Goal: Task Accomplishment & Management: Manage account settings

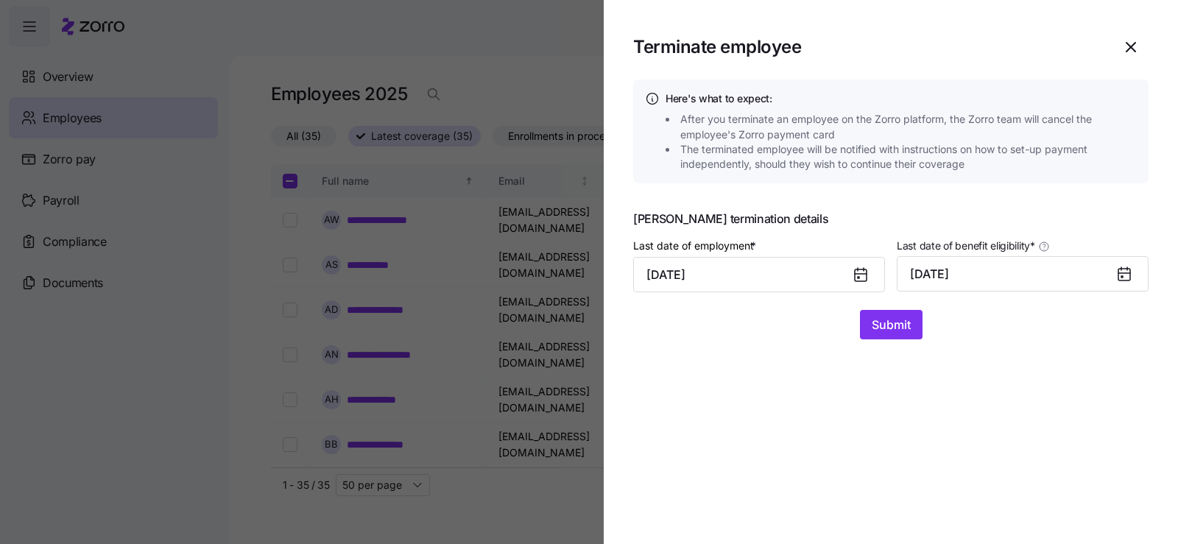
scroll to position [589, 0]
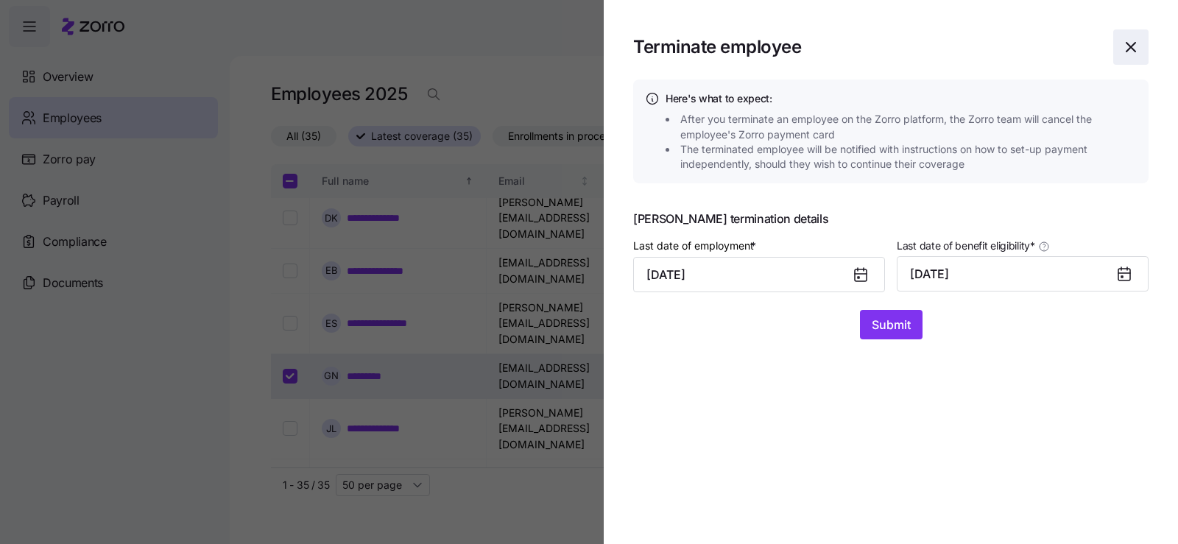
click at [1133, 52] on icon "button" at bounding box center [1131, 47] width 18 height 18
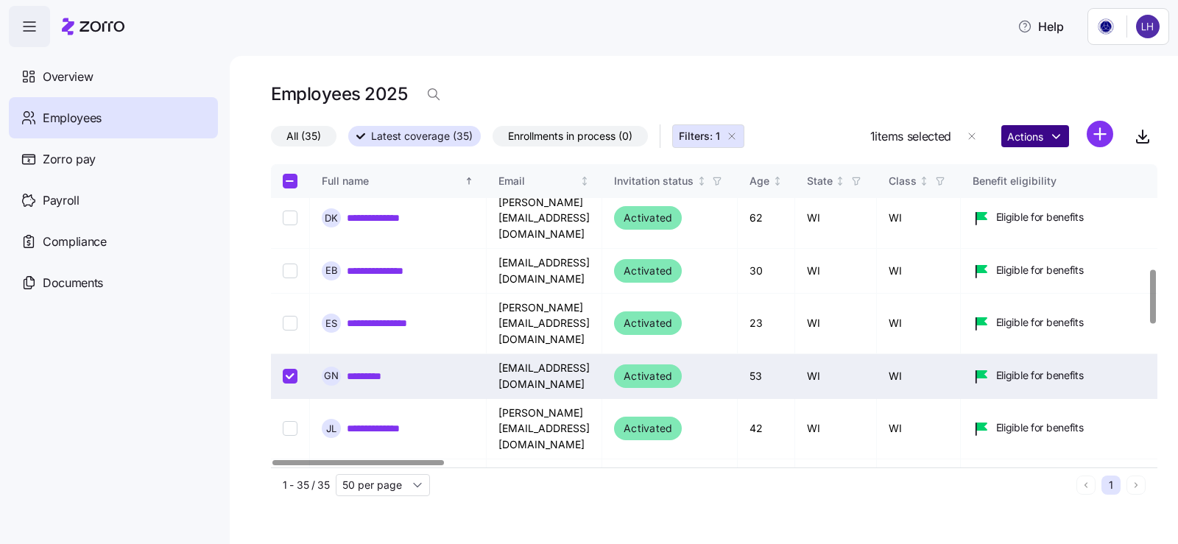
click at [1034, 138] on html "**********" at bounding box center [589, 267] width 1178 height 535
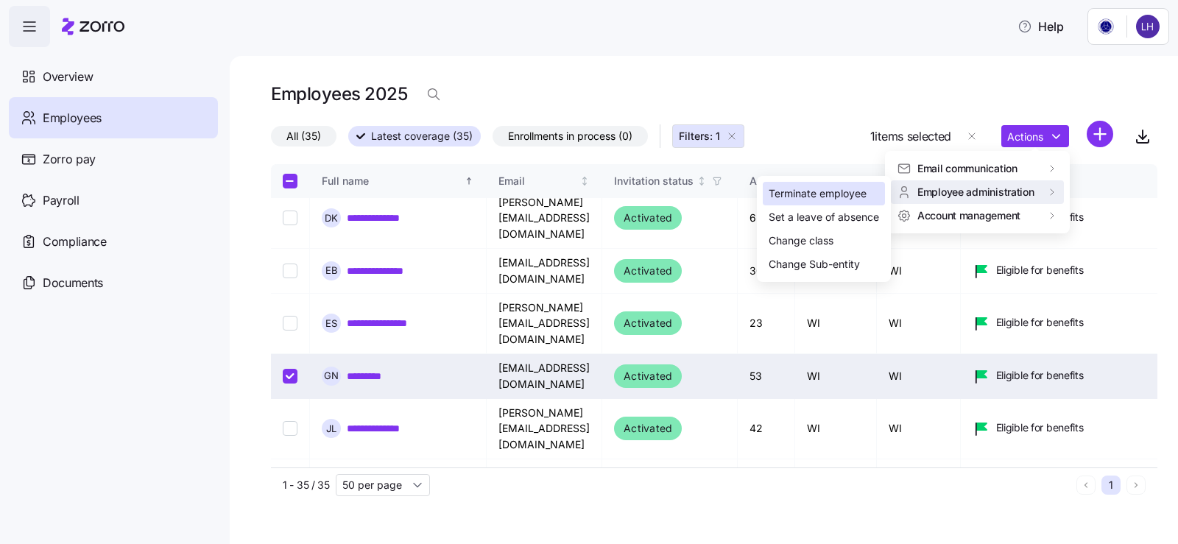
click at [860, 196] on div "Terminate employee" at bounding box center [817, 193] width 98 height 16
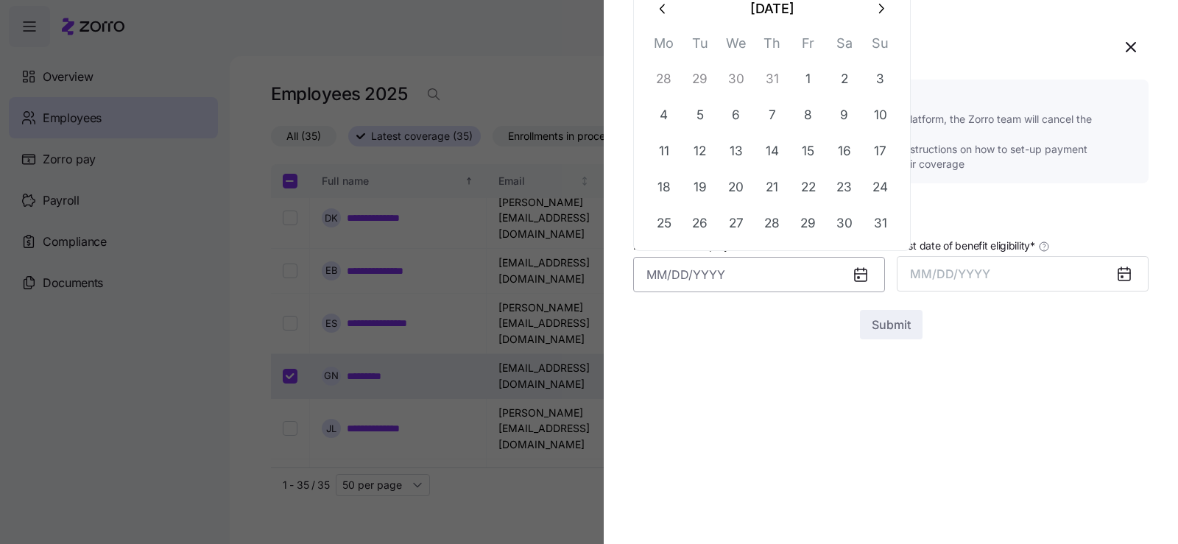
click at [815, 277] on input "Last date of employment *" at bounding box center [759, 274] width 252 height 35
click at [665, 224] on button "25" at bounding box center [663, 223] width 35 height 35
type input "[DATE]"
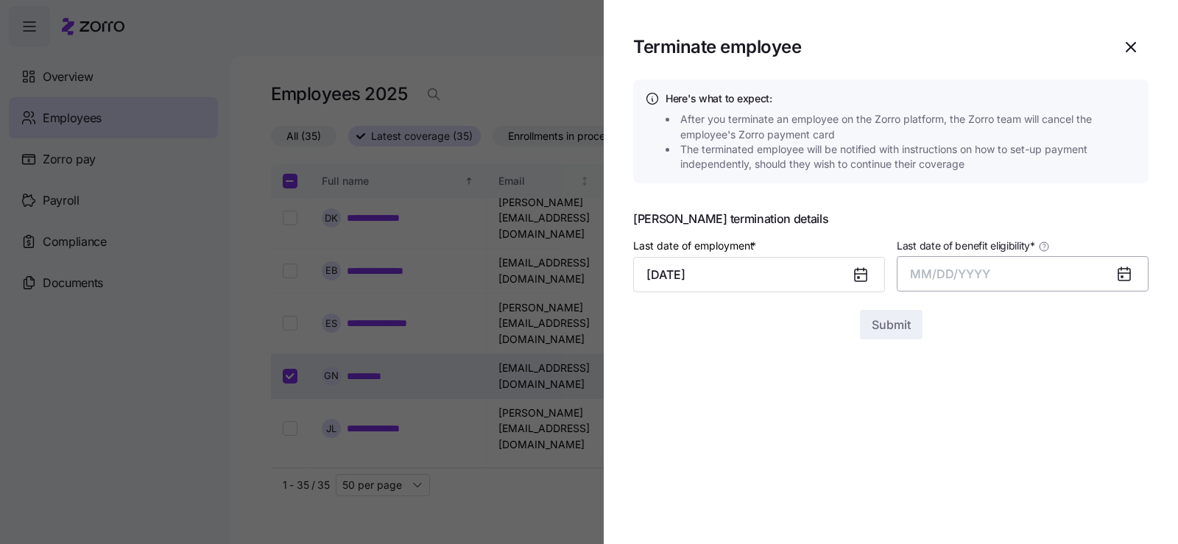
click at [985, 269] on span "MM/DD/YYYY" at bounding box center [950, 273] width 80 height 15
click at [1051, 450] on button "Aug" at bounding box center [1036, 438] width 84 height 35
click at [891, 328] on span "Submit" at bounding box center [891, 325] width 39 height 18
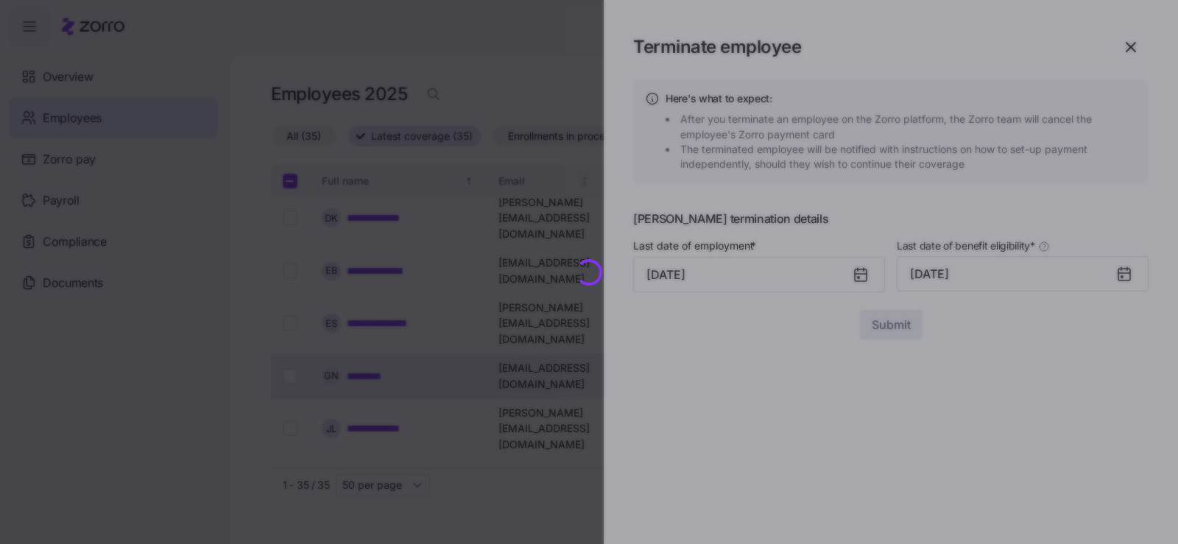
checkbox input "false"
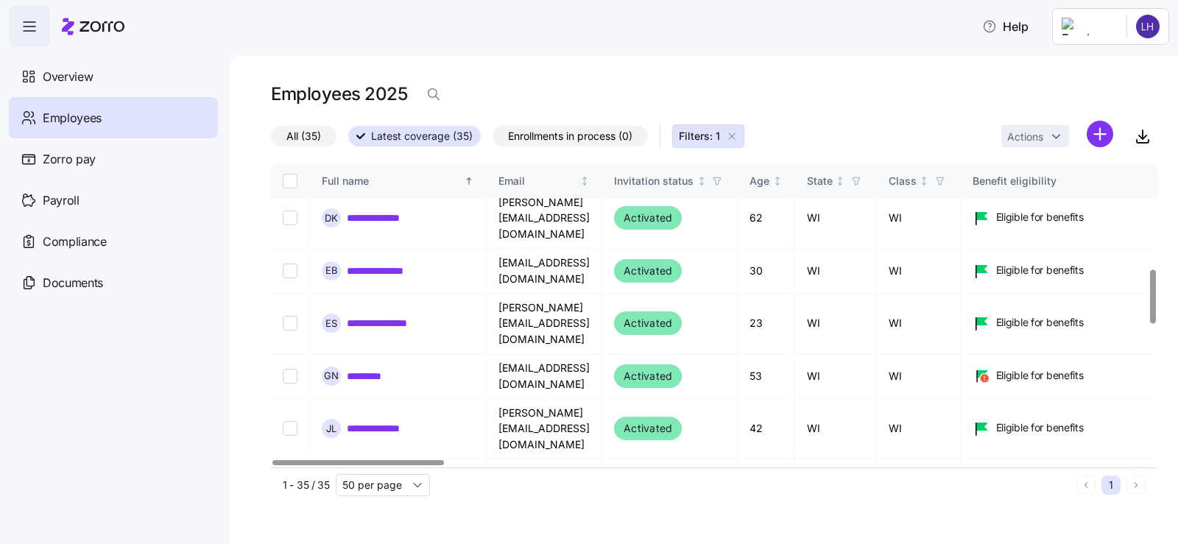
click at [52, 111] on span "Employees" at bounding box center [72, 118] width 59 height 18
click at [53, 78] on span "Overview" at bounding box center [68, 77] width 50 height 18
